Goal: Information Seeking & Learning: Learn about a topic

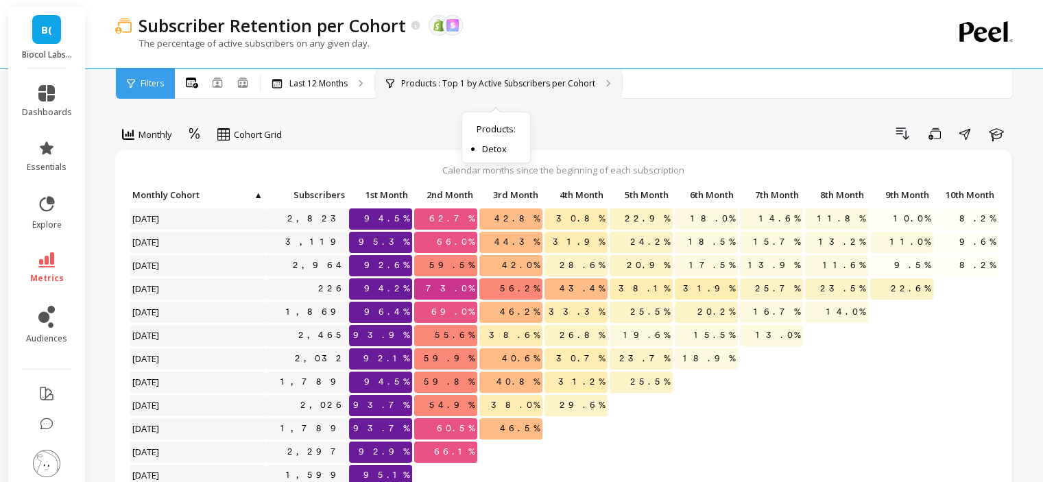
click at [483, 86] on p "Products : Top 1 by Active Subscribers per Cohort" at bounding box center [498, 83] width 194 height 11
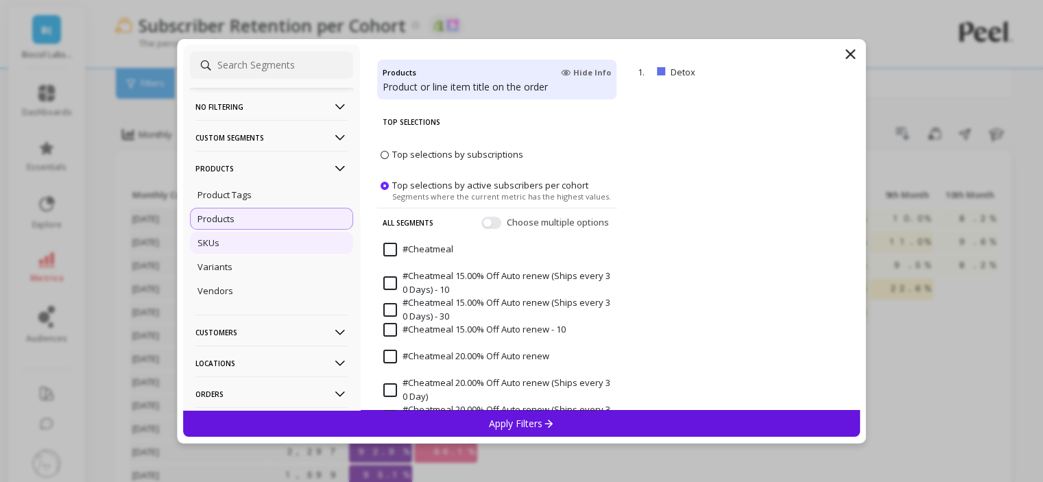
click at [250, 243] on div "SKUs" at bounding box center [271, 243] width 163 height 22
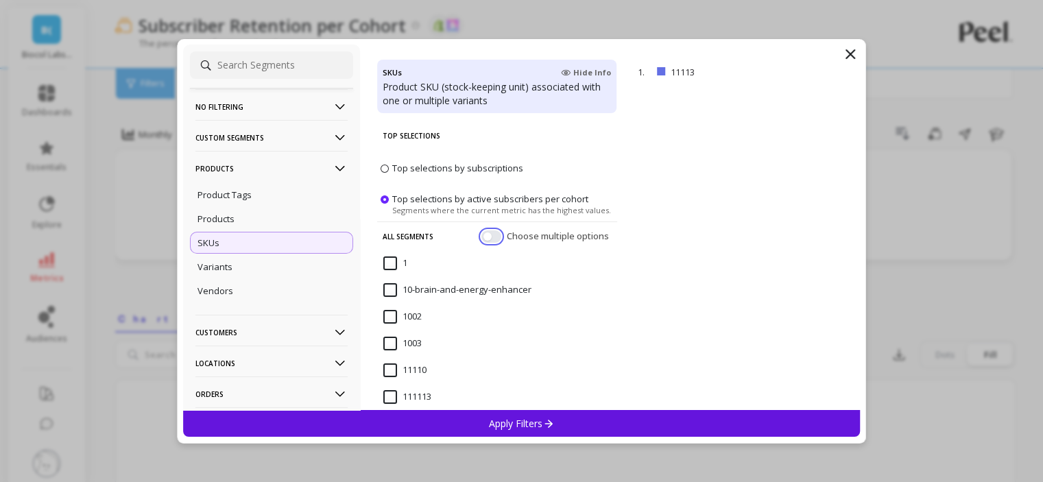
click at [483, 234] on button "button" at bounding box center [491, 236] width 20 height 12
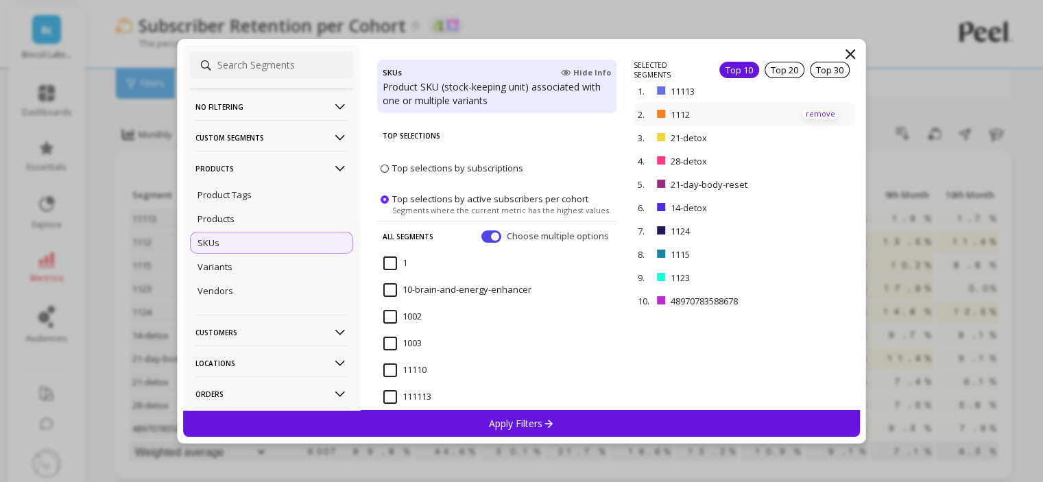
click at [817, 112] on p "remove" at bounding box center [820, 114] width 35 height 10
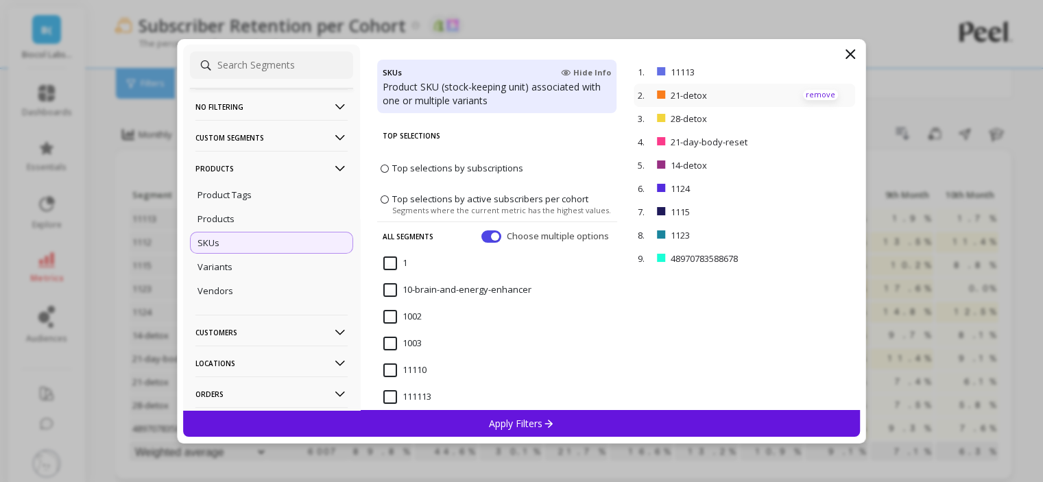
click at [815, 93] on p "remove" at bounding box center [820, 95] width 35 height 10
click at [806, 73] on p "remove" at bounding box center [820, 72] width 35 height 10
click at [803, 141] on p "remove" at bounding box center [820, 141] width 35 height 10
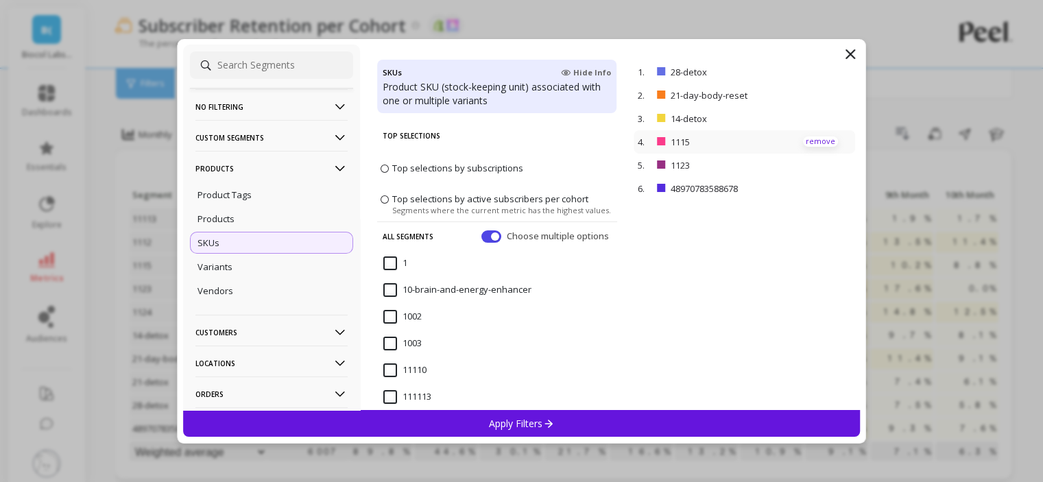
click at [803, 141] on p "remove" at bounding box center [820, 141] width 35 height 10
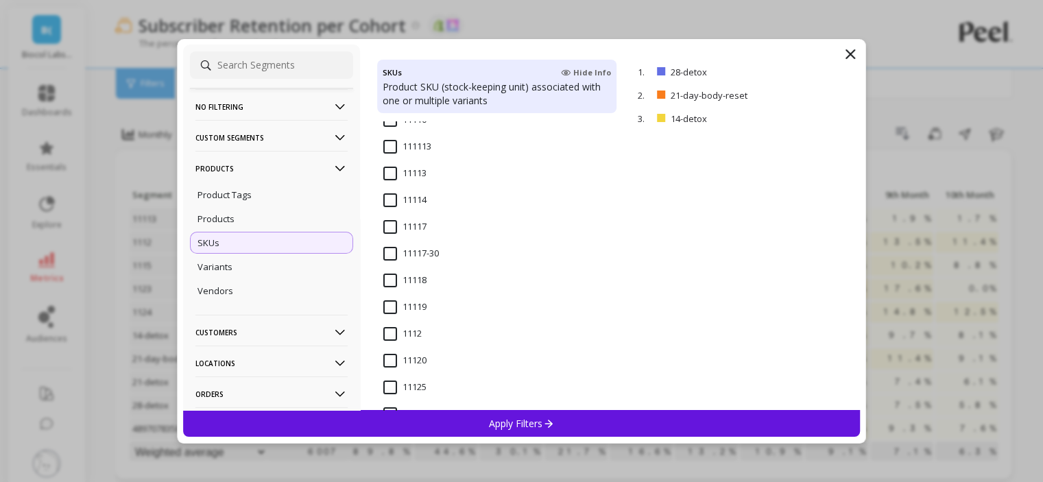
scroll to position [274, 0]
click at [396, 312] on input "1112" at bounding box center [402, 310] width 38 height 14
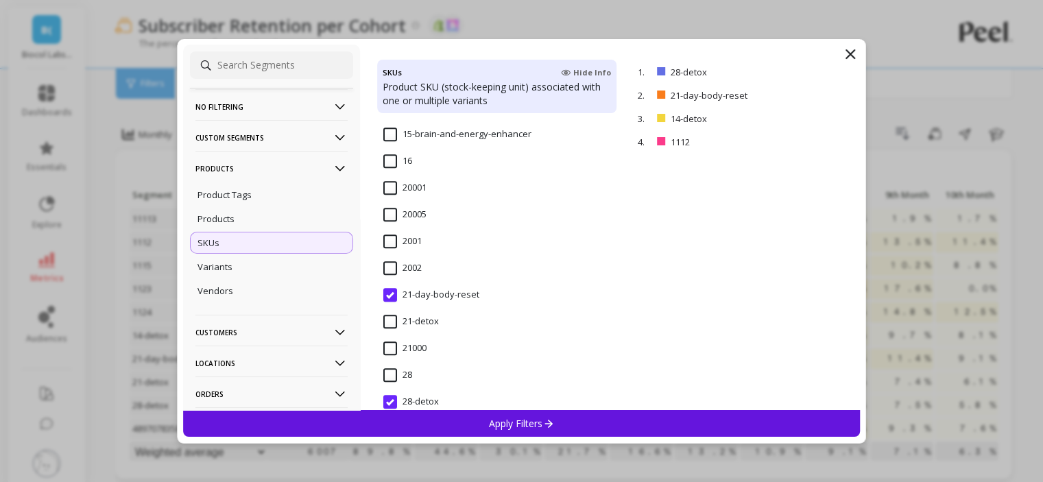
scroll to position [1166, 0]
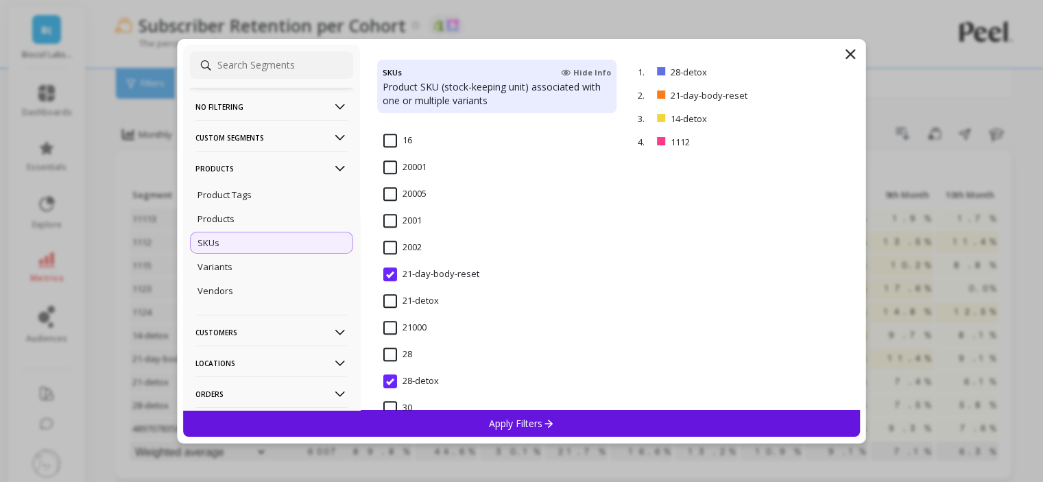
click at [420, 304] on input "21-detox" at bounding box center [411, 301] width 56 height 14
click at [508, 426] on p "Apply Filters" at bounding box center [521, 423] width 65 height 13
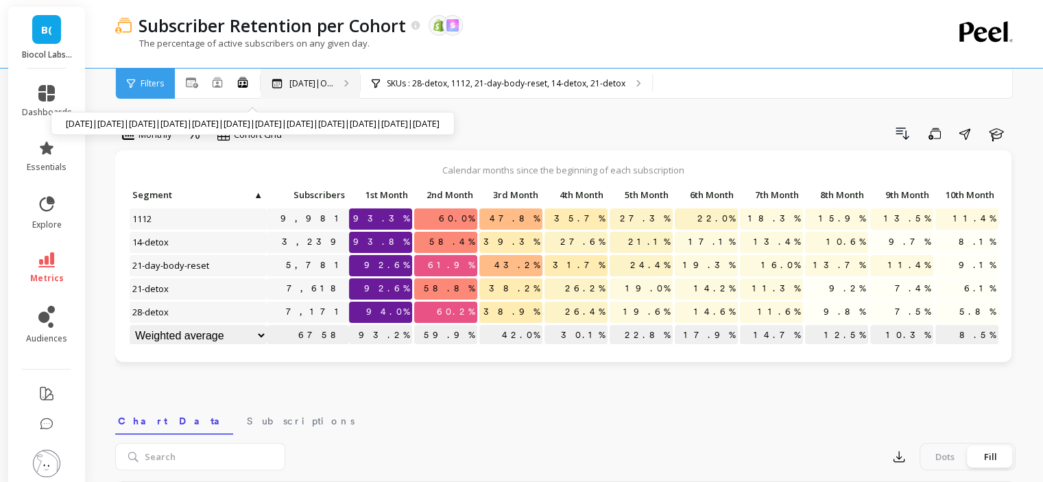
click at [349, 84] on icon at bounding box center [346, 84] width 5 height 8
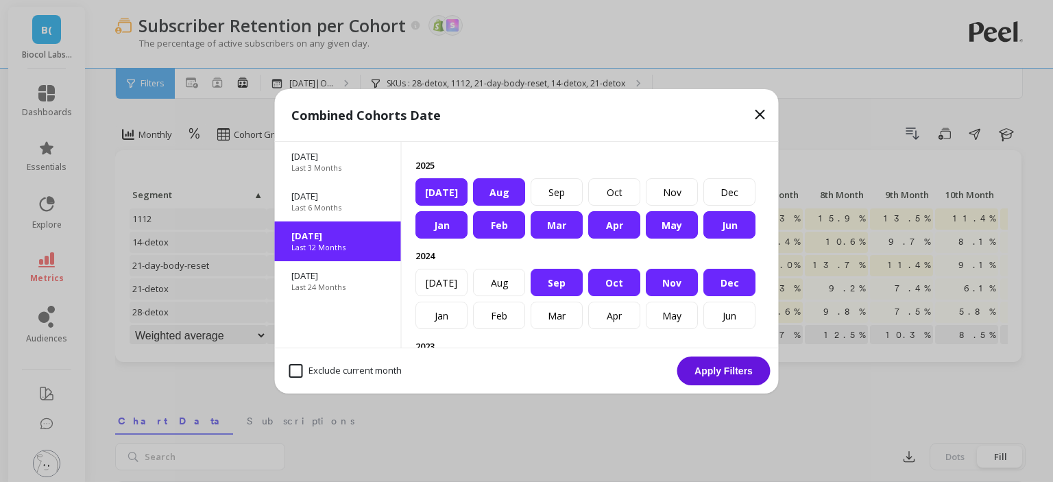
click at [766, 114] on icon at bounding box center [760, 114] width 16 height 16
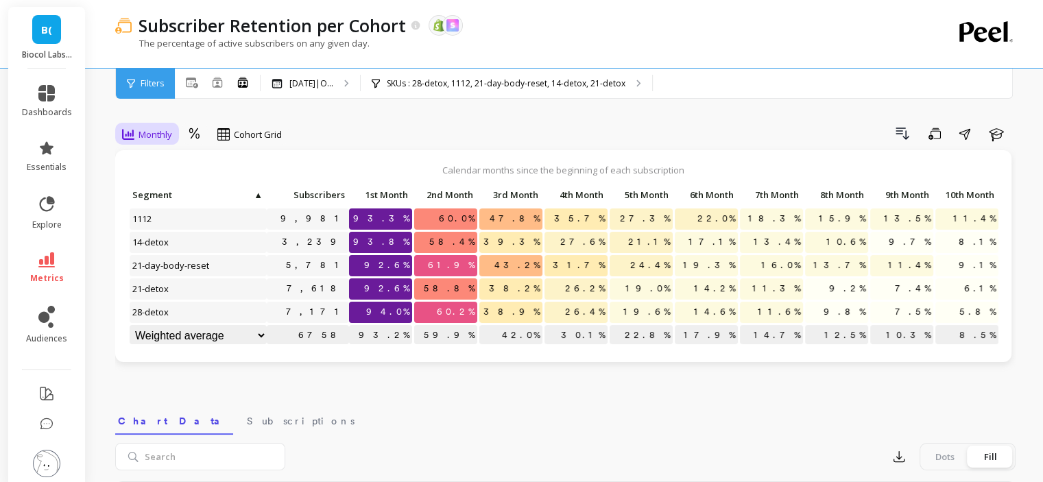
click at [176, 139] on div "Monthly" at bounding box center [147, 134] width 58 height 23
click at [167, 221] on div "Yearly" at bounding box center [166, 217] width 78 height 13
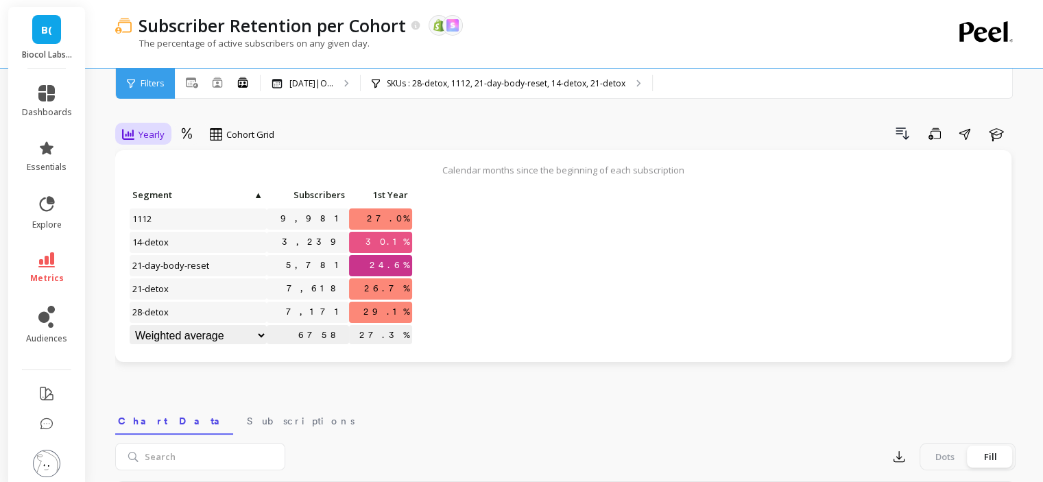
click at [153, 139] on span "Yearly" at bounding box center [151, 134] width 26 height 13
click at [149, 166] on div "Monthly" at bounding box center [166, 165] width 78 height 13
